Goal: Task Accomplishment & Management: Manage account settings

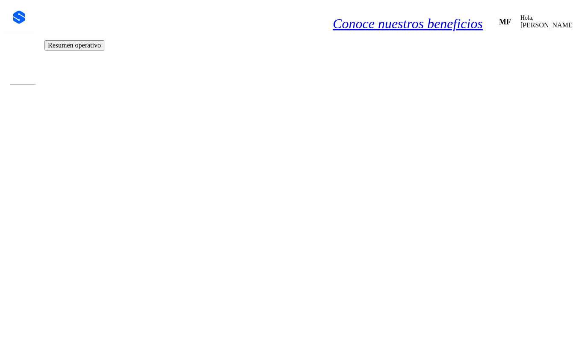
click at [18, 68] on icon at bounding box center [18, 68] width 0 height 0
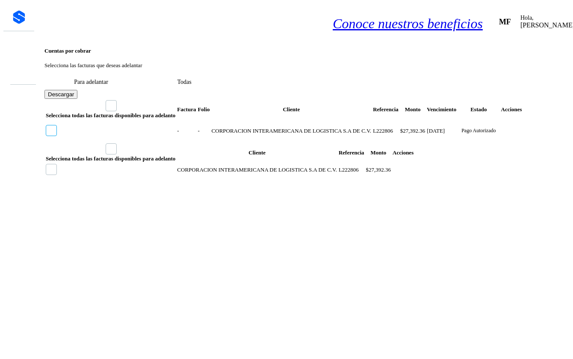
click at [46, 125] on icon at bounding box center [46, 125] width 0 height 0
click at [550, 348] on button "Siguiente" at bounding box center [565, 343] width 31 height 9
click at [553, 344] on span "Siguiente" at bounding box center [565, 343] width 24 height 6
click at [489, 41] on div "Cerrar sesión" at bounding box center [545, 35] width 116 height 16
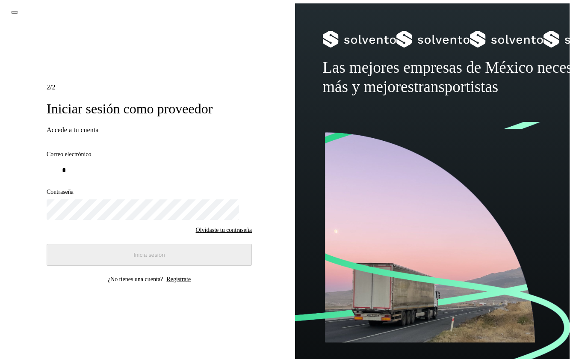
click at [143, 163] on input "*" at bounding box center [149, 170] width 205 height 17
type input "**********"
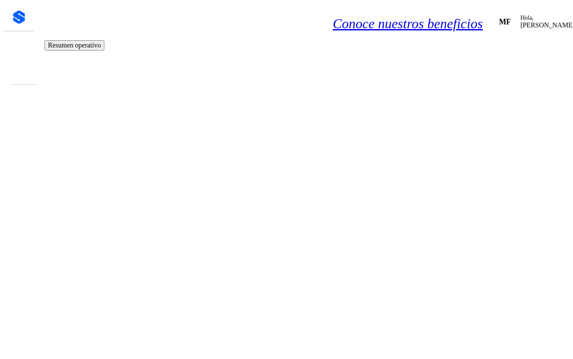
click at [18, 68] on icon at bounding box center [18, 68] width 0 height 0
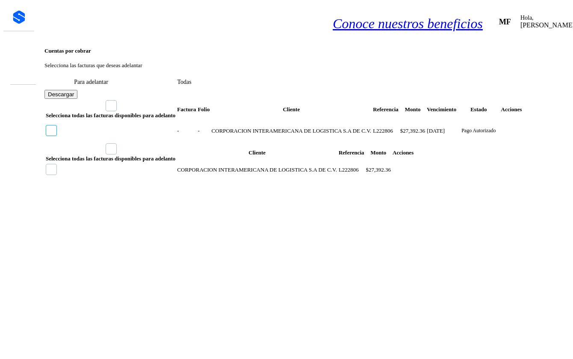
click at [46, 125] on icon at bounding box center [46, 125] width 0 height 0
click at [550, 342] on button "Siguiente" at bounding box center [565, 343] width 31 height 9
click at [553, 345] on span "Siguiente" at bounding box center [565, 343] width 24 height 6
click at [487, 41] on div "Cerrar sesión" at bounding box center [545, 35] width 116 height 16
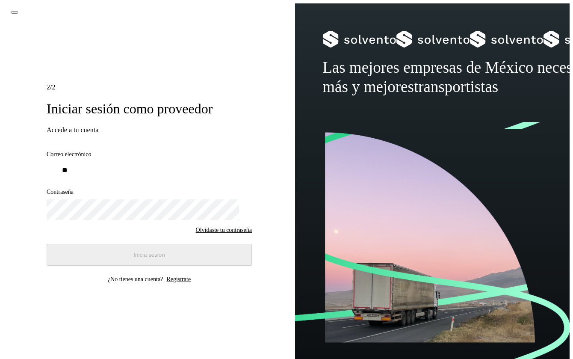
type input "**********"
click at [94, 247] on button "Inicia sesión" at bounding box center [149, 255] width 205 height 22
